Goal: Find specific page/section: Find specific page/section

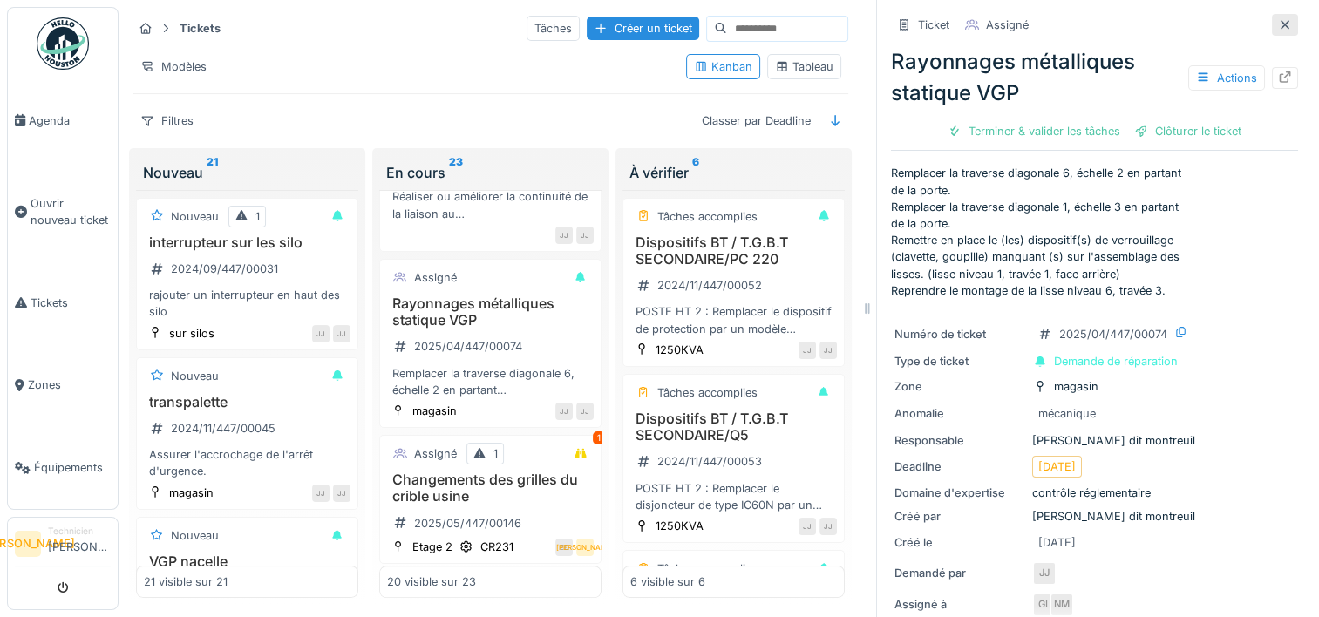
click at [1272, 22] on div at bounding box center [1285, 25] width 26 height 22
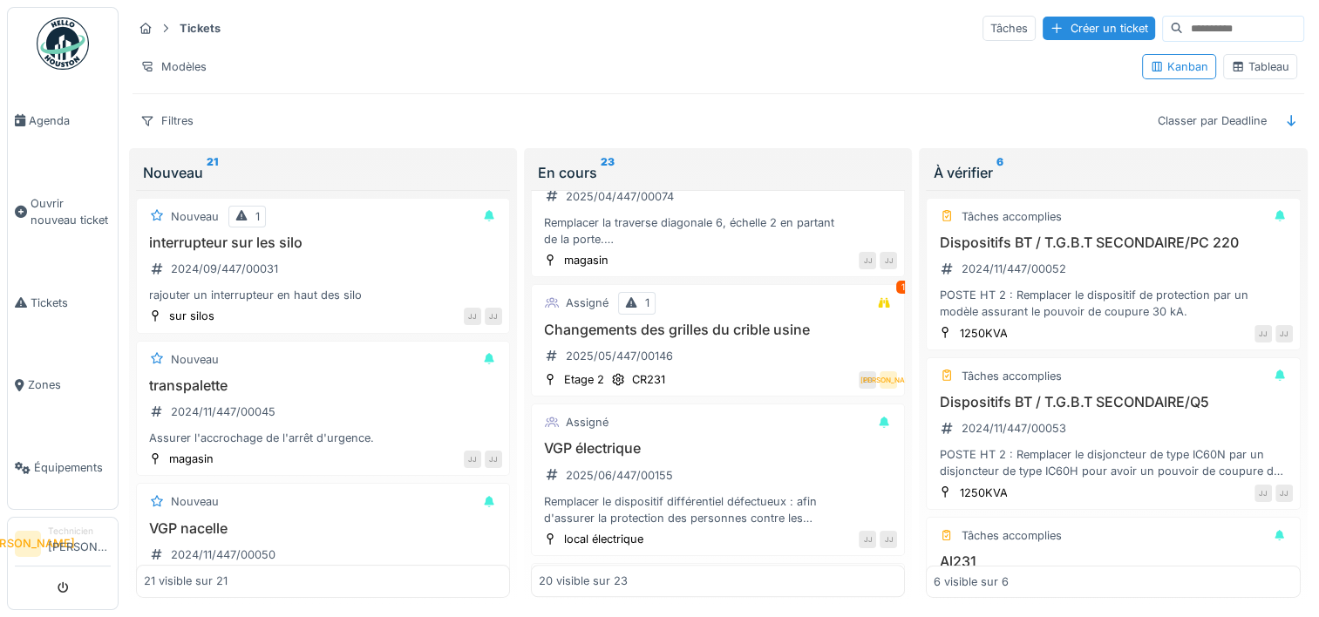
scroll to position [1482, 0]
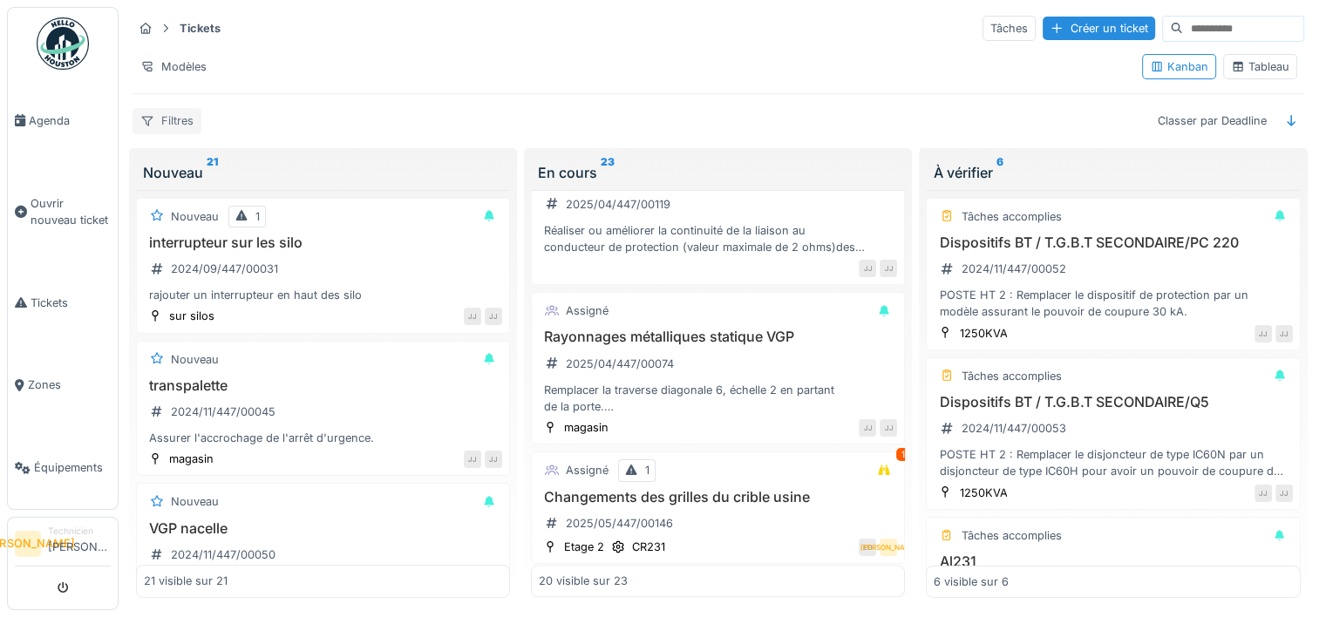
click at [181, 119] on div "Filtres" at bounding box center [166, 120] width 69 height 25
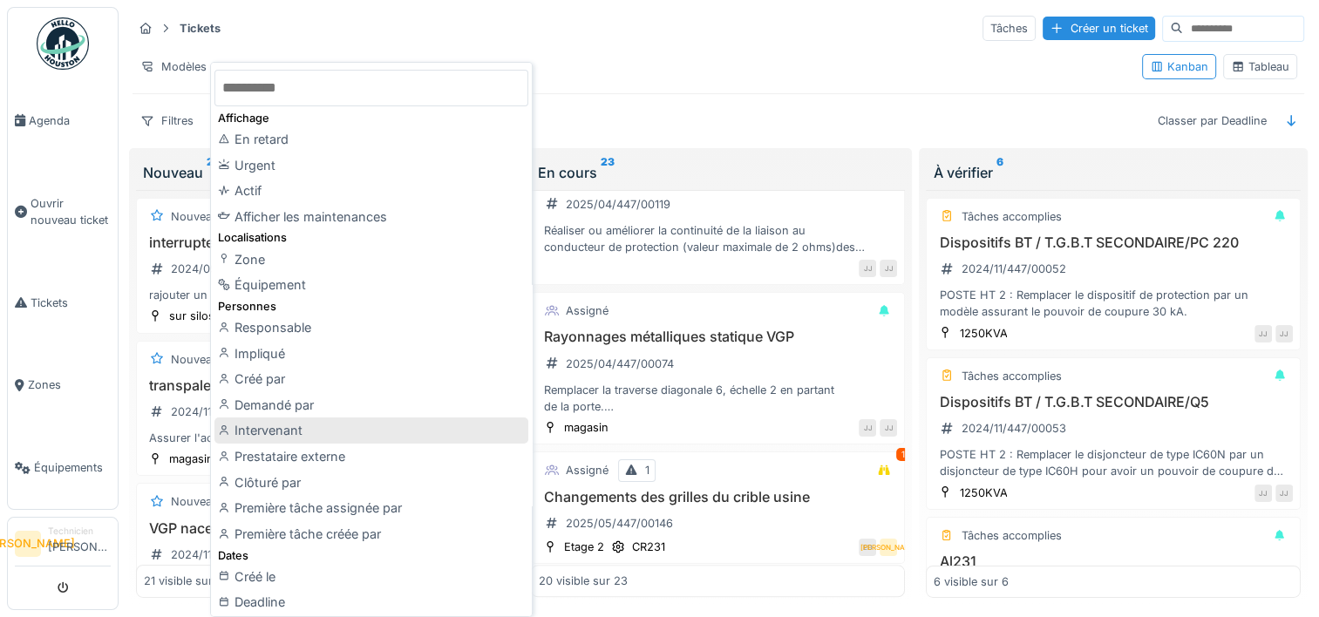
scroll to position [610, 0]
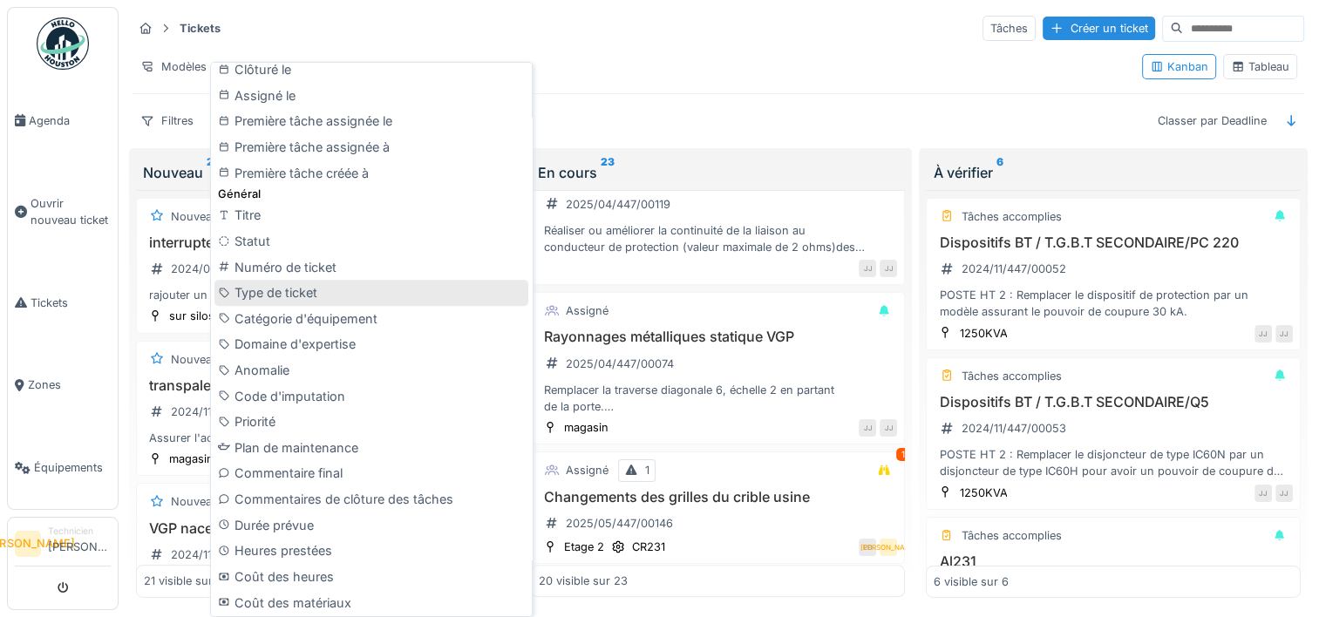
click at [390, 293] on div "Type de ticket" at bounding box center [371, 293] width 314 height 26
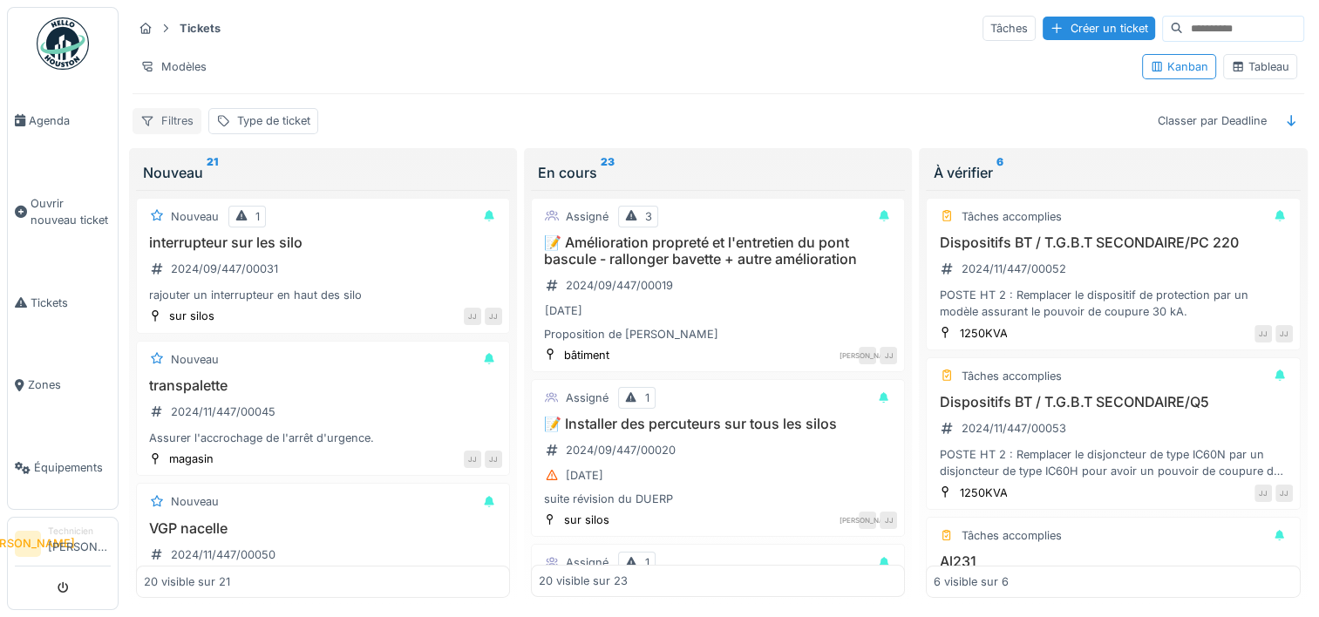
click at [175, 116] on div "Filtres" at bounding box center [166, 120] width 69 height 25
click at [313, 112] on div "Type de ticket" at bounding box center [263, 120] width 110 height 25
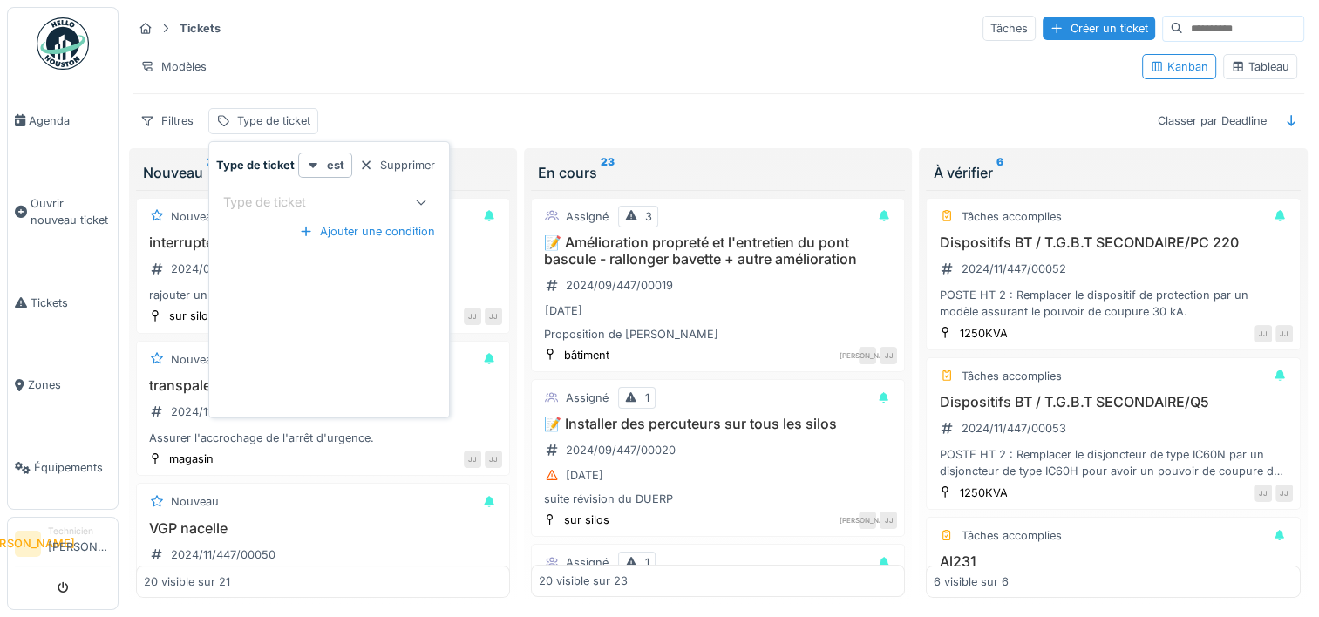
click at [315, 200] on div "Type de ticket" at bounding box center [276, 202] width 107 height 19
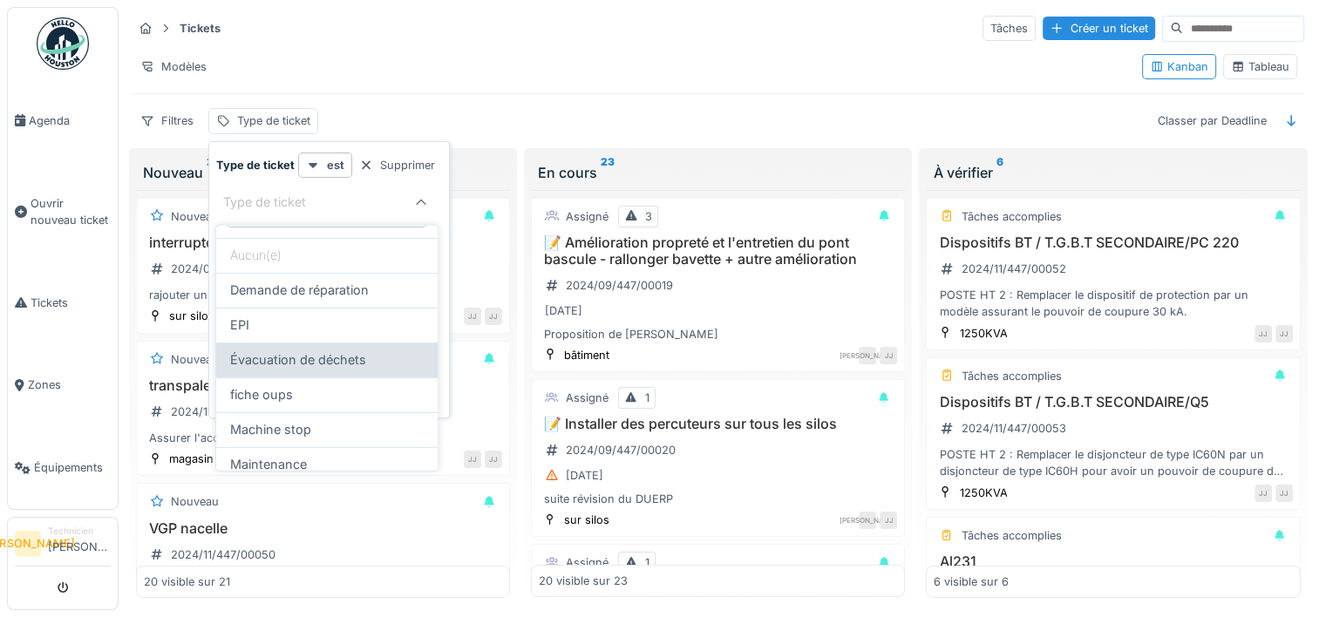
scroll to position [87, 0]
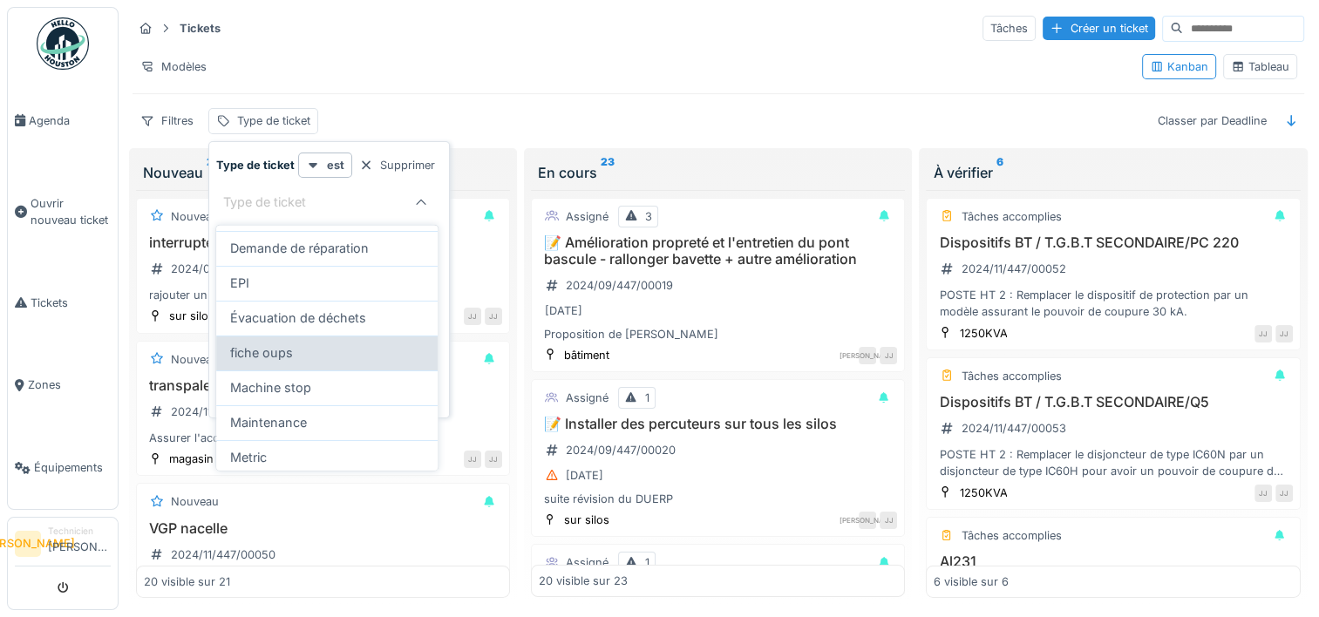
click at [312, 356] on div "fiche oups" at bounding box center [326, 352] width 193 height 19
type input "****"
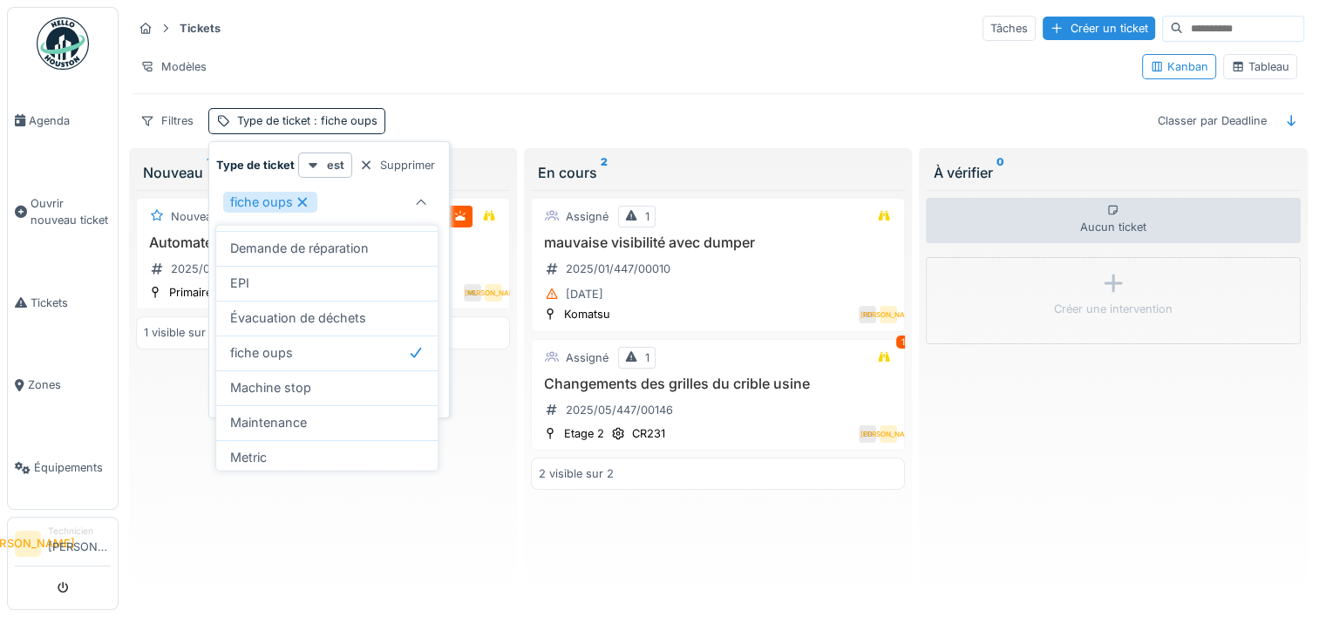
click at [586, 112] on div "Filtres Type de ticket : fiche oups Classer par Deadline" at bounding box center [717, 120] width 1171 height 25
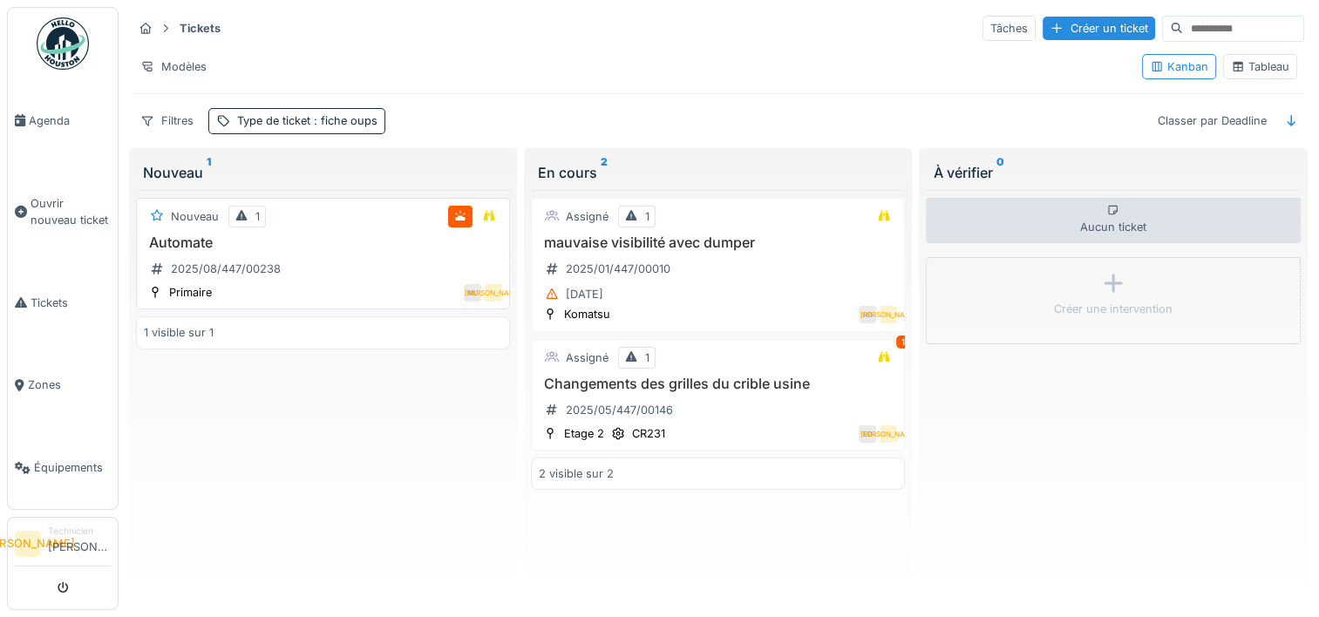
click at [308, 229] on div "Nouveau 1 Automate 2025/08/447/00238 Primaire ML JA" at bounding box center [323, 254] width 374 height 112
click at [348, 271] on div "Automate 2025/08/447/00238" at bounding box center [323, 258] width 358 height 49
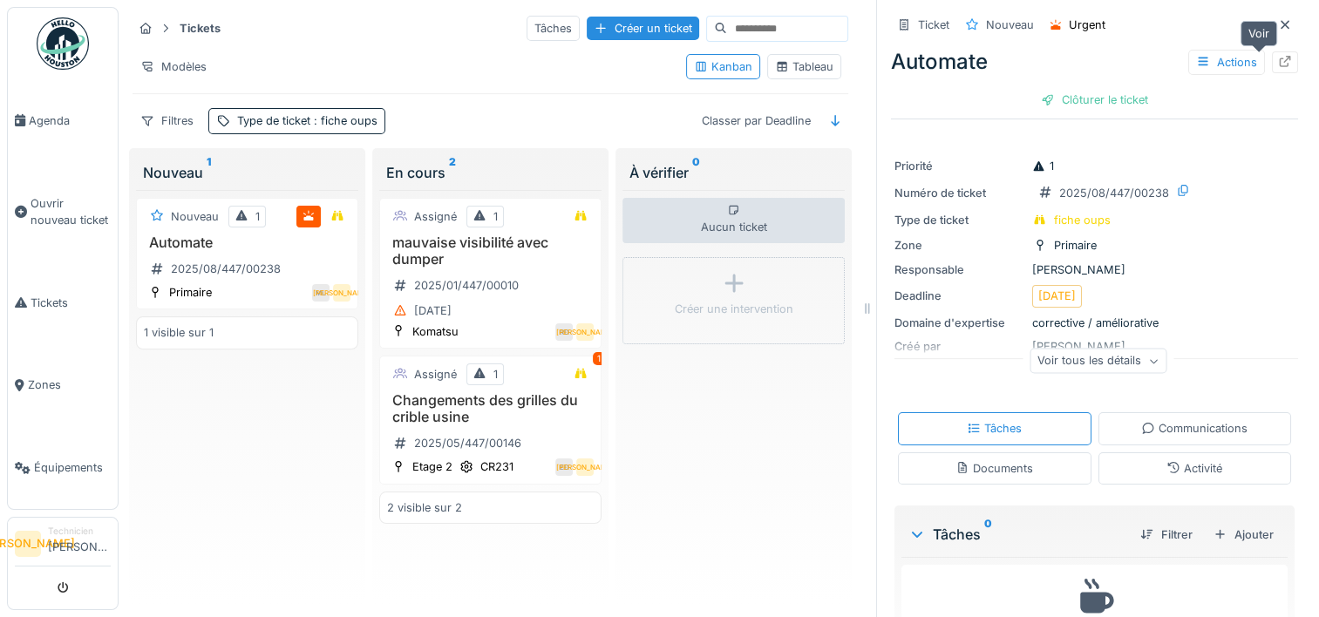
click at [1272, 70] on div at bounding box center [1285, 62] width 26 height 22
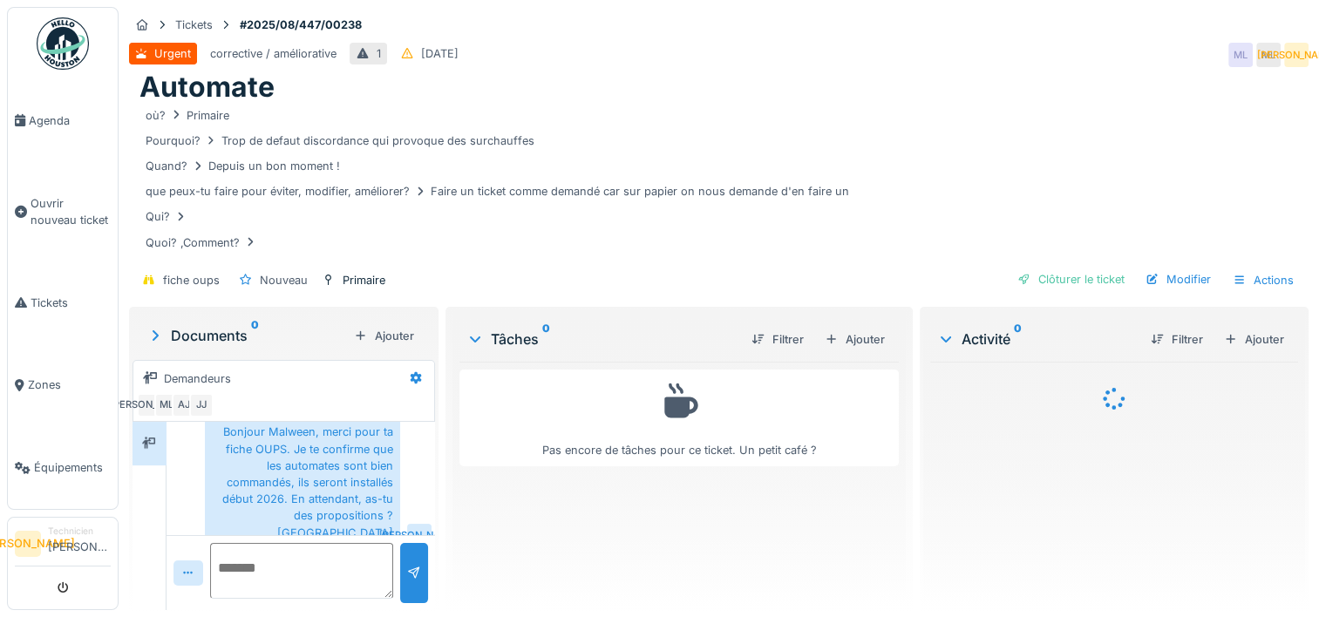
scroll to position [13, 0]
